Goal: Book appointment/travel/reservation

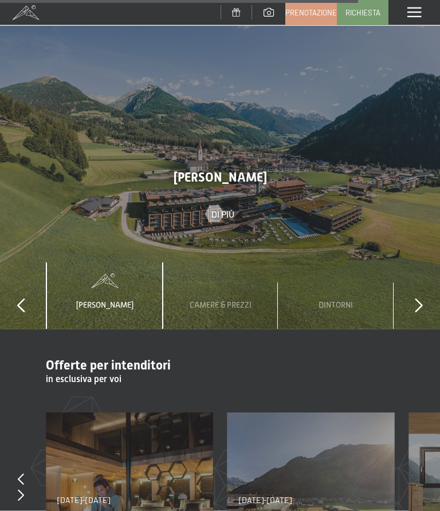
scroll to position [3906, 0]
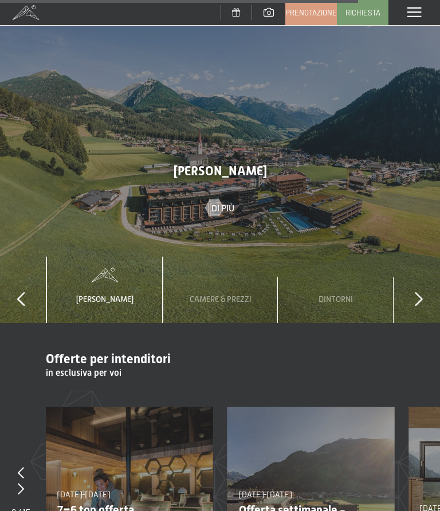
click at [422, 292] on icon at bounding box center [419, 299] width 8 height 14
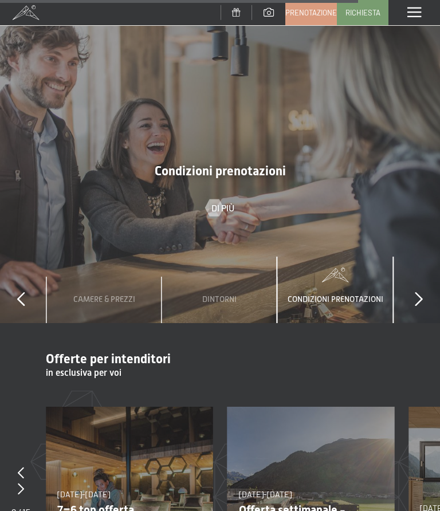
click at [421, 292] on icon at bounding box center [419, 299] width 8 height 14
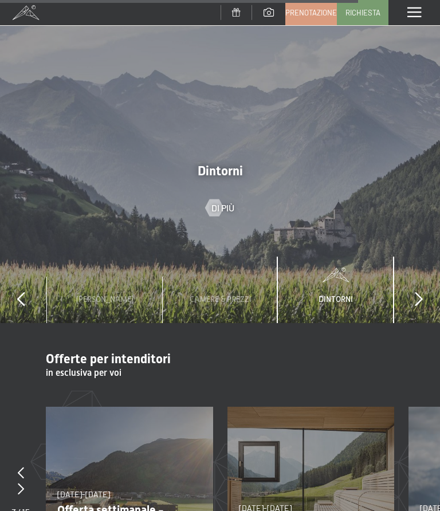
click at [222, 256] on div "Camere & Prezzi" at bounding box center [220, 289] width 79 height 67
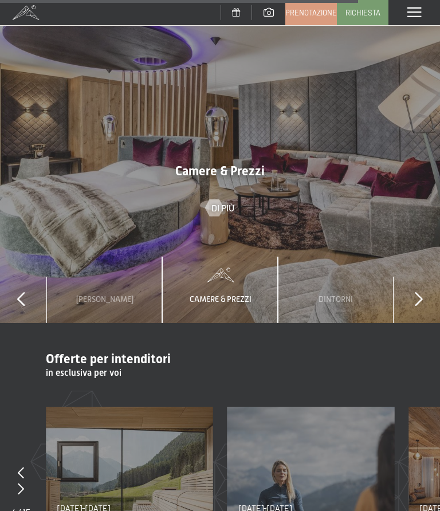
click at [226, 294] on span "Camere & Prezzi" at bounding box center [221, 298] width 62 height 9
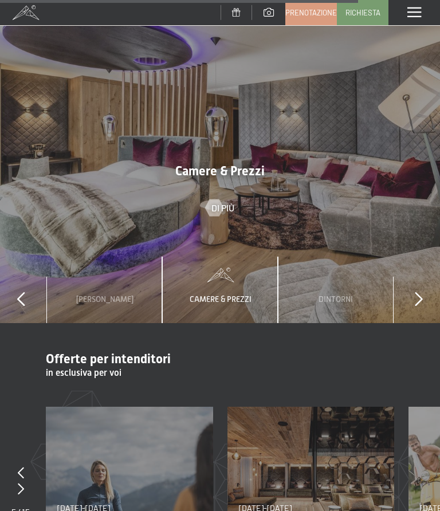
click at [216, 256] on div "Camere & Prezzi" at bounding box center [220, 289] width 79 height 67
click at [212, 256] on div "Camere & Prezzi" at bounding box center [220, 289] width 79 height 67
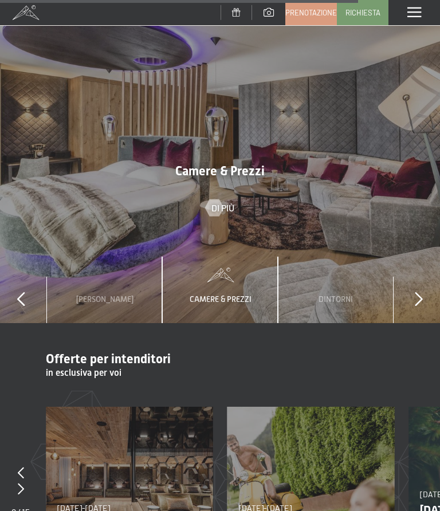
click at [226, 164] on span "Camere & Prezzi" at bounding box center [219, 171] width 89 height 14
click at [208, 164] on span "Camere & Prezzi" at bounding box center [219, 171] width 89 height 14
click at [222, 256] on div "Camere & Prezzi" at bounding box center [220, 289] width 79 height 67
click at [220, 294] on span "Camere & Prezzi" at bounding box center [221, 298] width 62 height 9
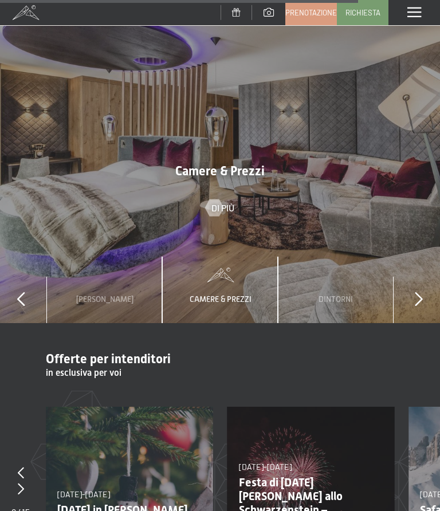
click at [122, 407] on div "22/12/2025-26/12/2025 22/12/2025-26/12/2025 Natale in montagna | -15% Details u…" at bounding box center [129, 490] width 167 height 167
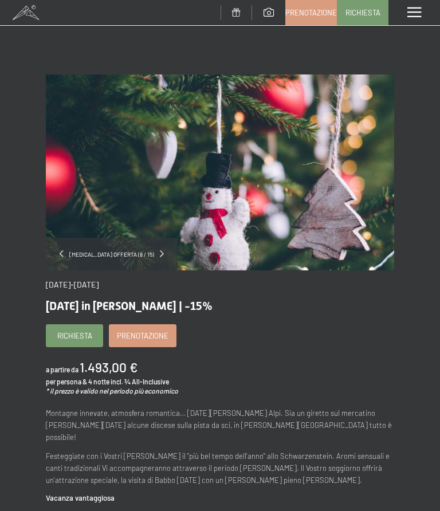
click at [361, 7] on span "Richiesta" at bounding box center [362, 12] width 35 height 10
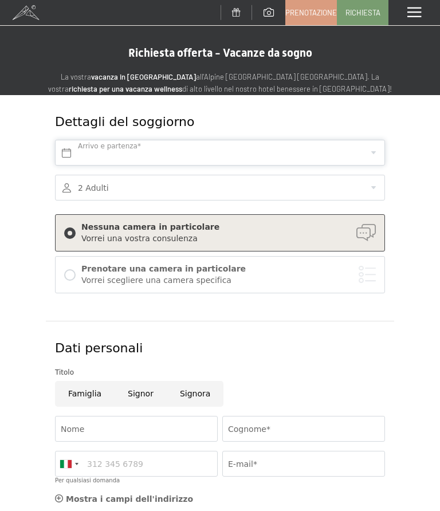
click at [73, 150] on input "text" at bounding box center [220, 153] width 330 height 26
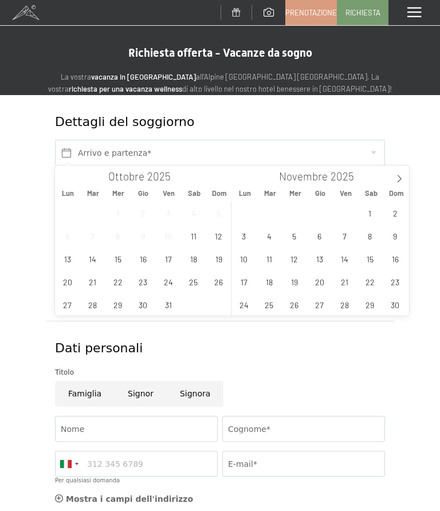
click at [399, 173] on span at bounding box center [398, 174] width 19 height 19
click at [268, 282] on span "23" at bounding box center [269, 281] width 22 height 22
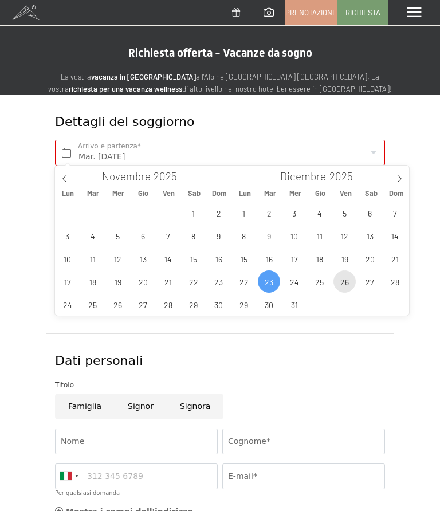
click at [344, 282] on span "26" at bounding box center [344, 281] width 22 height 22
type input "Mar. 23/12/2025 - Ven. 26/12/2025"
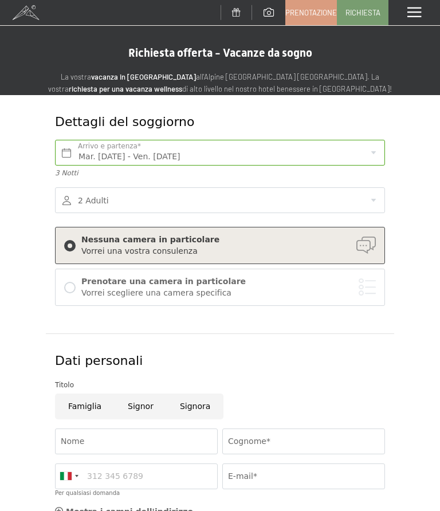
click at [72, 283] on div at bounding box center [69, 287] width 11 height 11
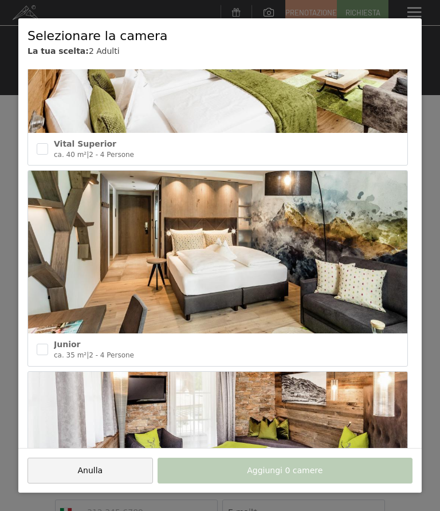
scroll to position [1714, 0]
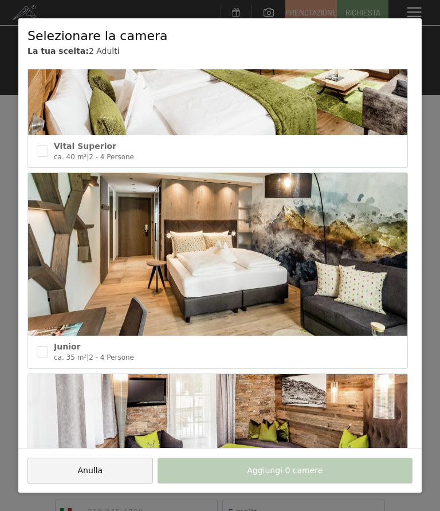
click at [43, 346] on input "checkbox" at bounding box center [42, 351] width 11 height 11
checkbox input "true"
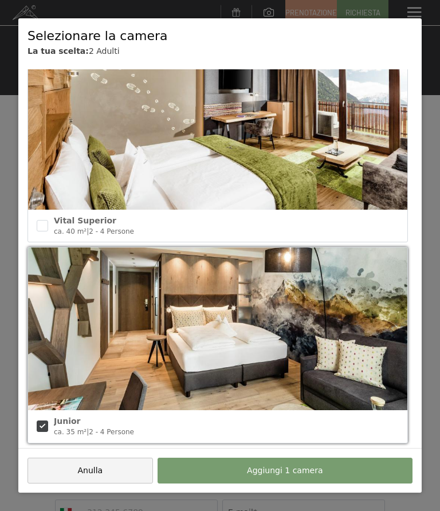
scroll to position [1639, 0]
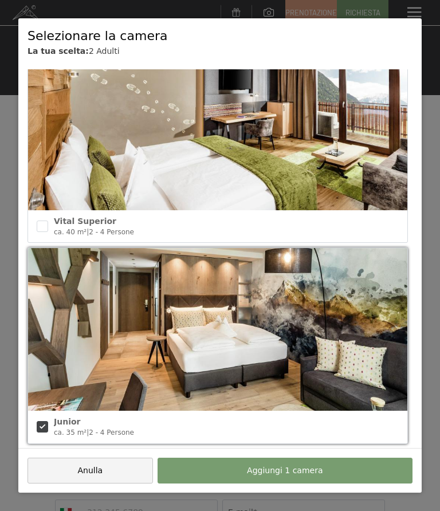
click at [42, 220] on input "checkbox" at bounding box center [42, 225] width 11 height 11
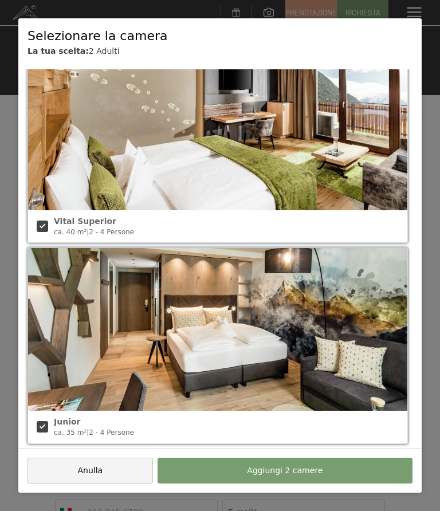
click at [46, 223] on input "checkbox" at bounding box center [42, 225] width 11 height 11
checkbox input "false"
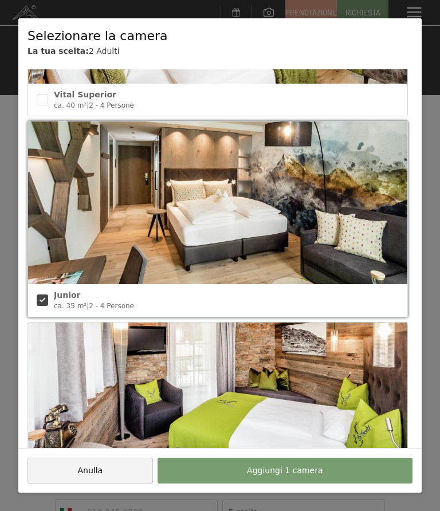
scroll to position [1765, 0]
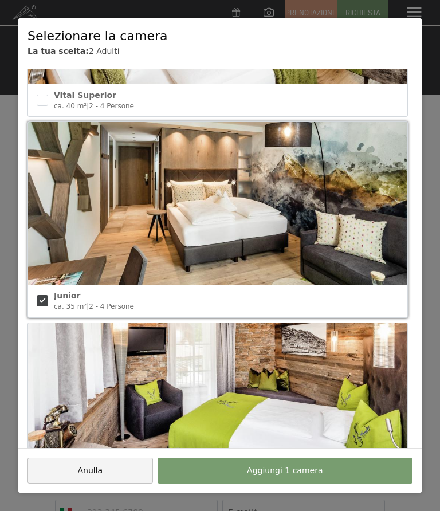
click at [248, 467] on button "Aggiungi 1 camera" at bounding box center [284, 470] width 255 height 26
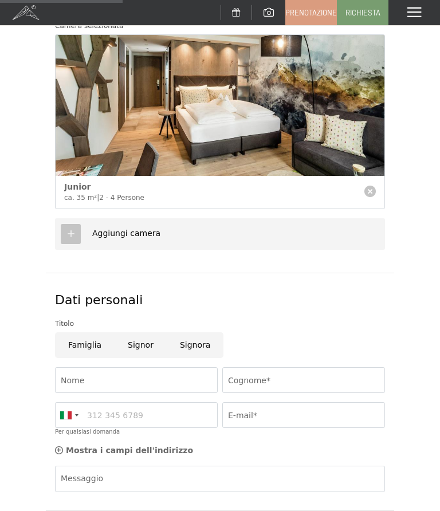
scroll to position [300, 0]
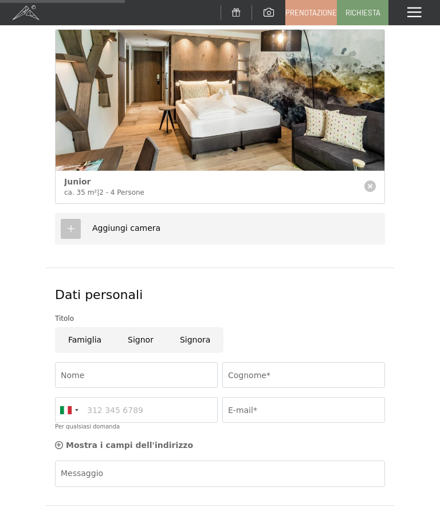
click at [136, 340] on input "Signor" at bounding box center [141, 340] width 52 height 26
radio input "true"
click at [85, 367] on input "Nome" at bounding box center [136, 375] width 163 height 26
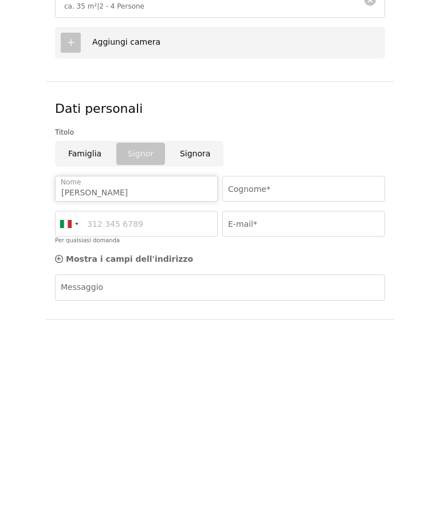
type input "Claudio"
click at [260, 359] on input "Cognome*" at bounding box center [303, 372] width 163 height 26
type input "Antonello"
click at [120, 394] on input "Per qualsiasi domanda" at bounding box center [136, 407] width 163 height 26
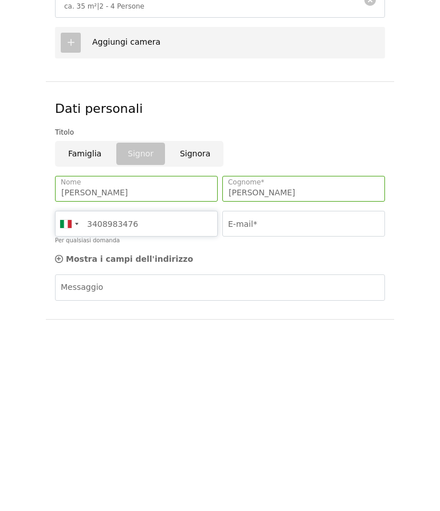
type input "3408983476"
click at [245, 394] on input "E-mail*" at bounding box center [303, 407] width 163 height 26
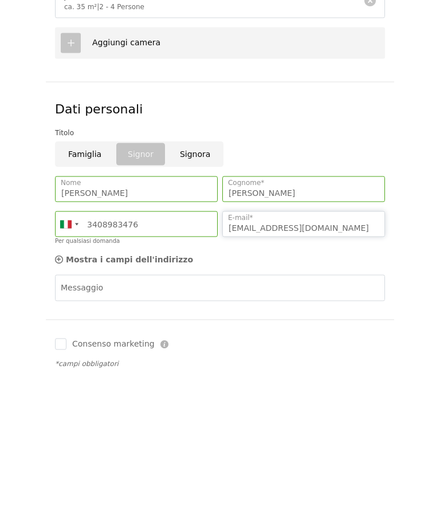
scroll to position [357, 0]
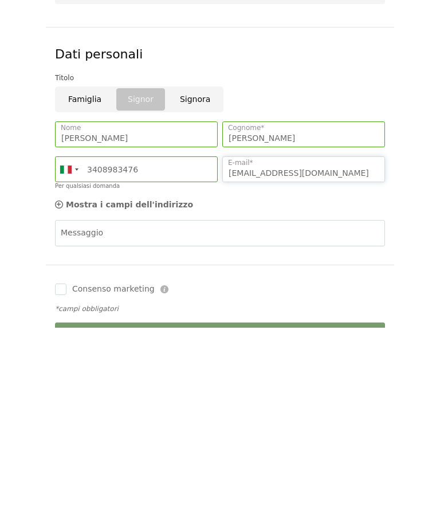
type input "Antcla@libero.it"
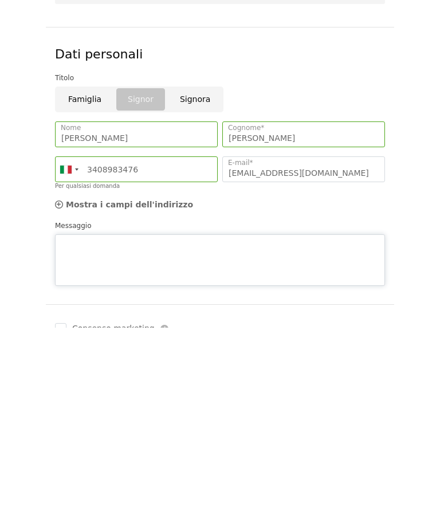
click at [85, 403] on div "Messaggio" at bounding box center [220, 436] width 330 height 66
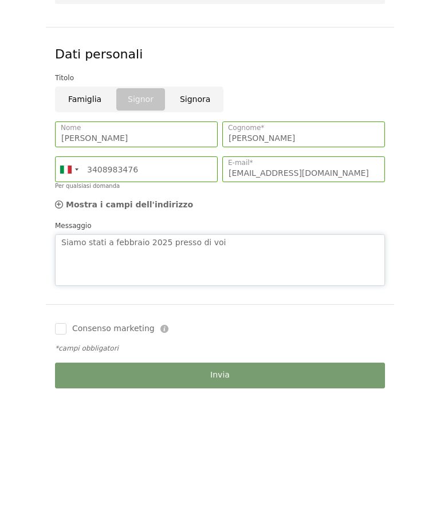
scroll to position [443, 0]
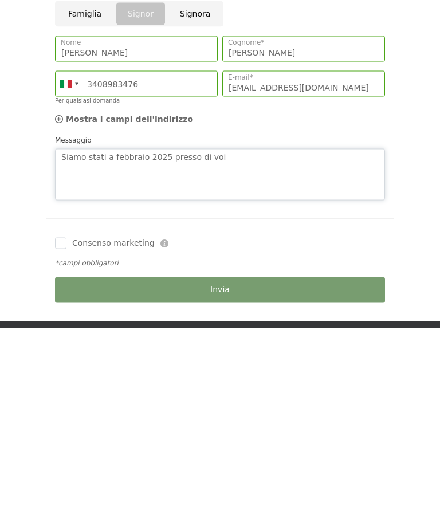
type textarea "Siamo stati a febbraio 2025 presso di voi"
click at [60, 420] on input "Consenso marketing" at bounding box center [60, 425] width 11 height 11
checkbox input "true"
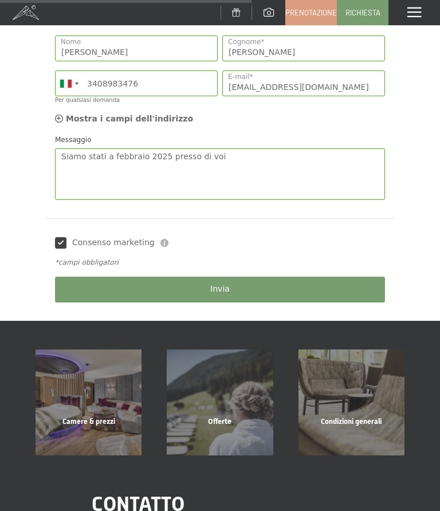
click at [220, 289] on span "Invia" at bounding box center [219, 288] width 19 height 11
